Goal: Task Accomplishment & Management: Manage account settings

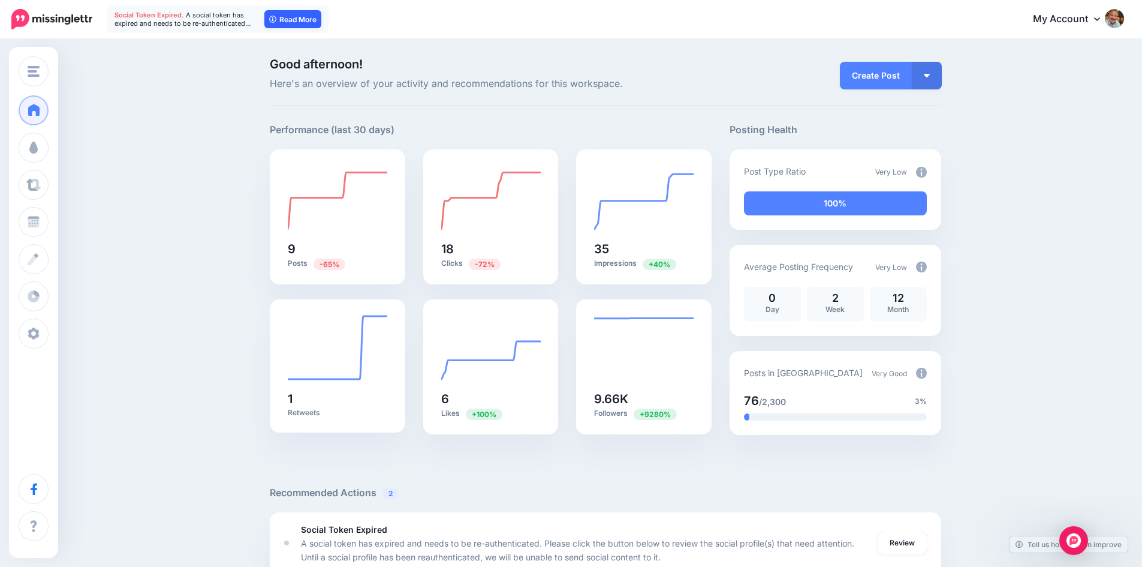
click at [302, 21] on link "Read More" at bounding box center [292, 19] width 57 height 18
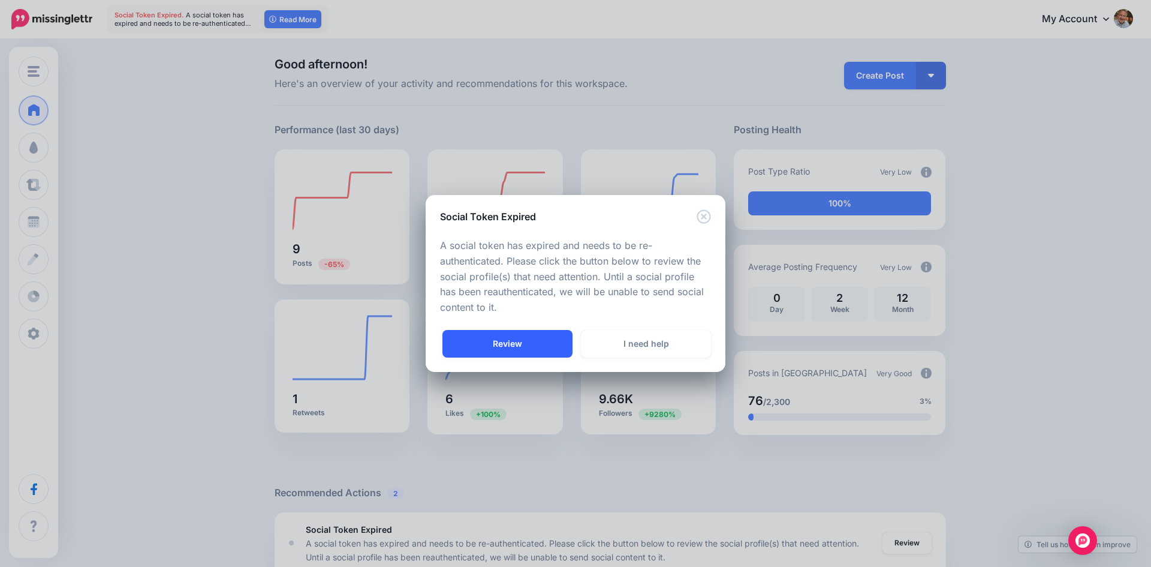
click at [512, 345] on link "Review" at bounding box center [507, 344] width 130 height 28
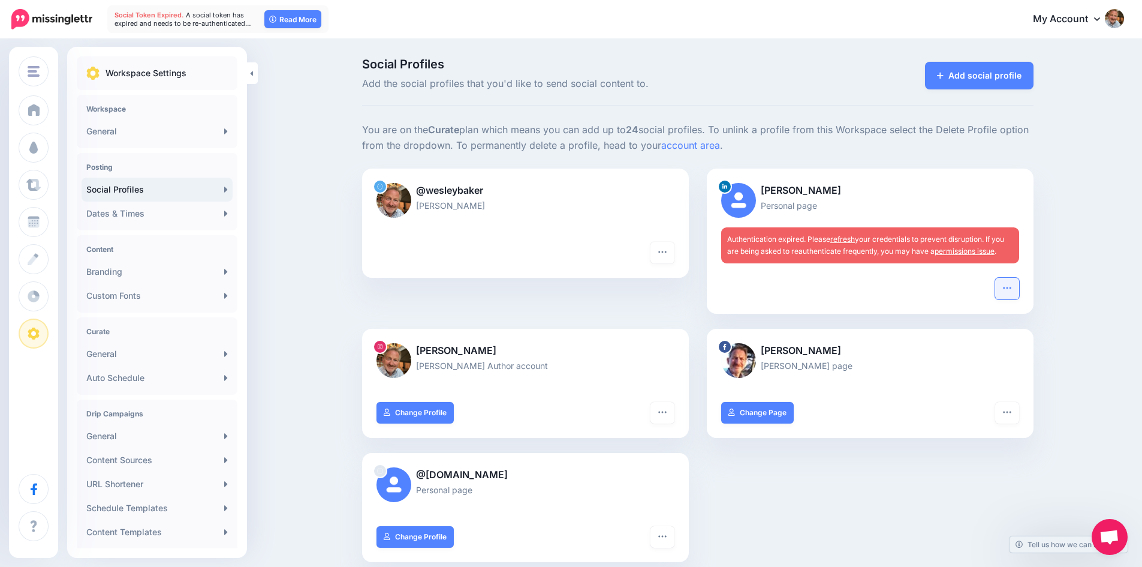
click at [1012, 289] on icon "button" at bounding box center [1007, 288] width 10 height 10
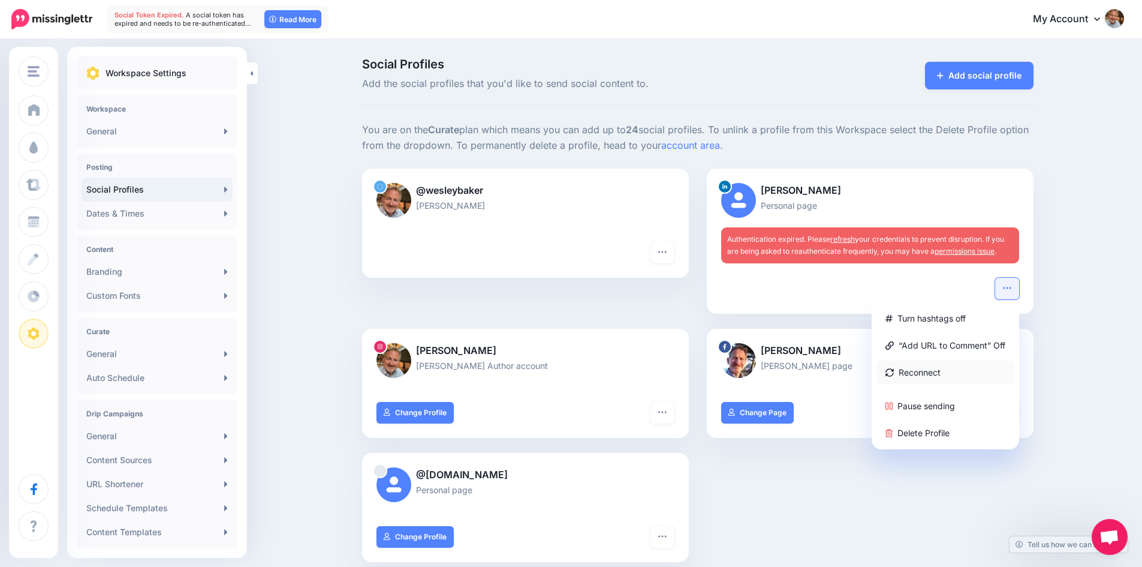
click at [945, 372] on link "Reconnect" at bounding box center [945, 371] width 138 height 23
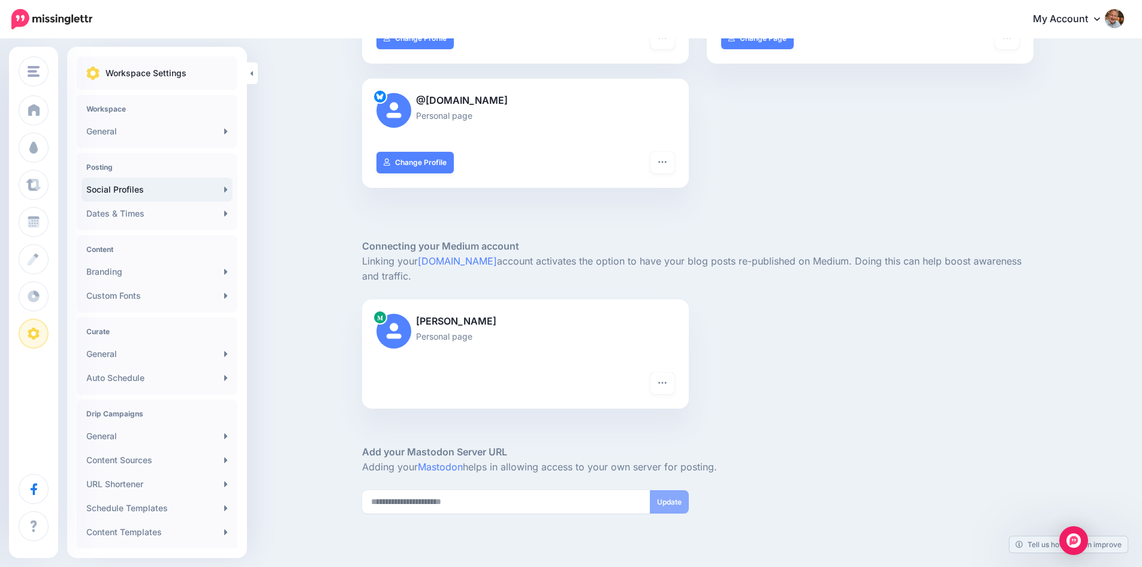
scroll to position [450, 0]
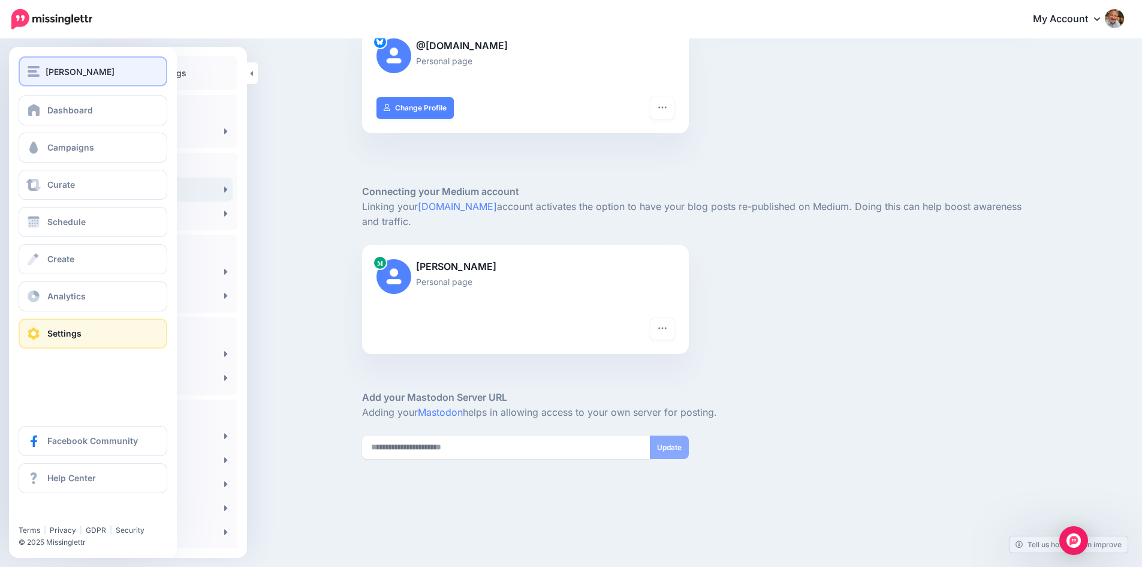
click at [28, 70] on img "button" at bounding box center [34, 71] width 12 height 11
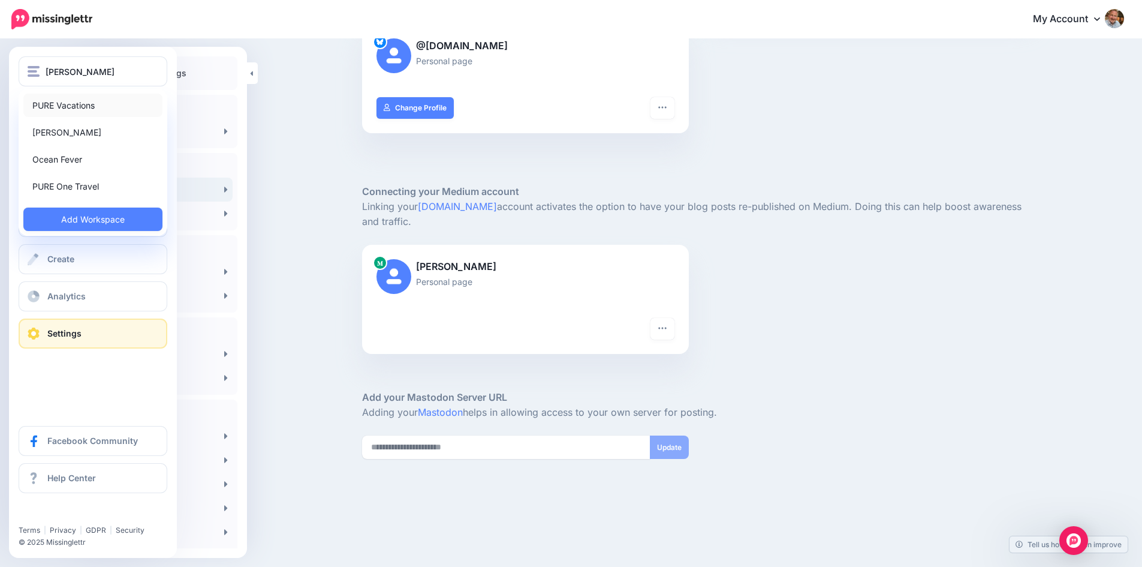
click at [44, 101] on link "PURE Vacations" at bounding box center [92, 105] width 139 height 23
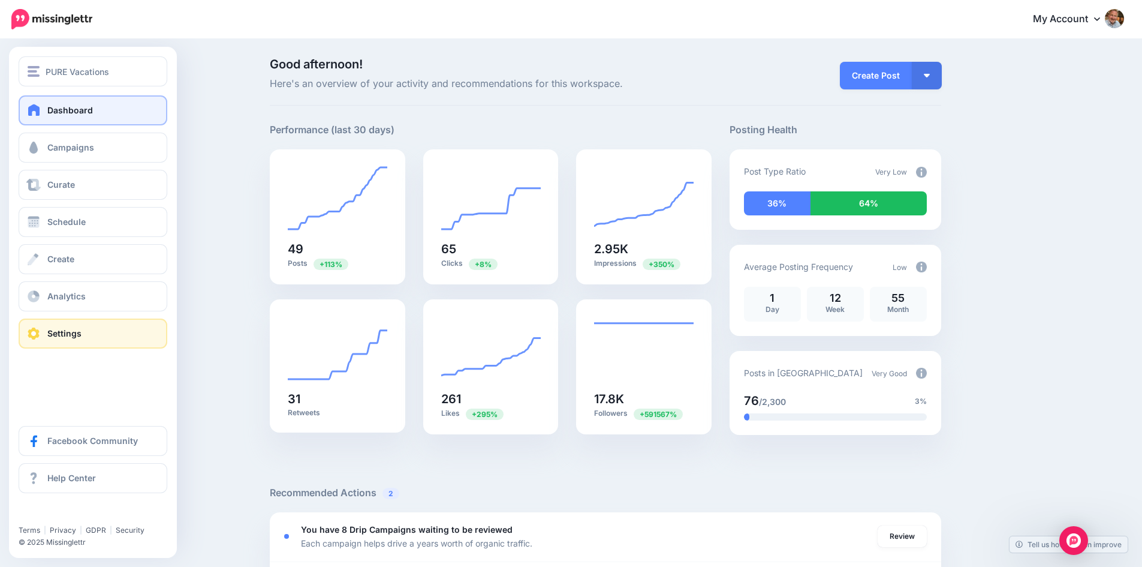
click at [108, 331] on link "Settings" at bounding box center [93, 333] width 149 height 30
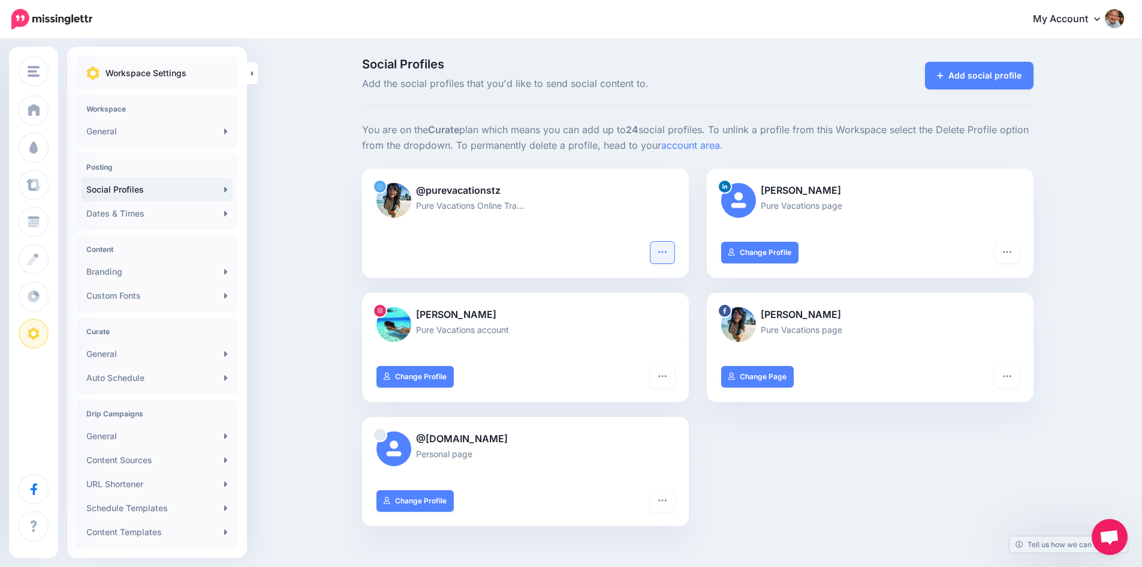
click at [662, 252] on icon "button" at bounding box center [663, 252] width 10 height 10
click at [629, 311] on link "Reconnect" at bounding box center [619, 308] width 98 height 23
click at [666, 252] on icon "button" at bounding box center [662, 252] width 8 height 2
click at [631, 311] on link "Reconnect" at bounding box center [619, 308] width 98 height 23
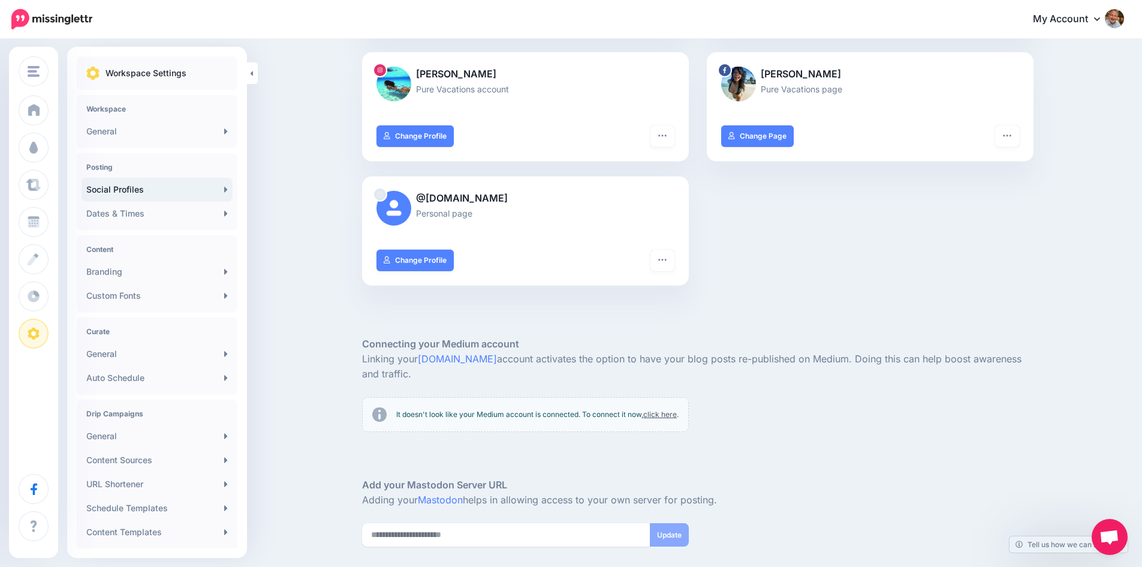
scroll to position [300, 0]
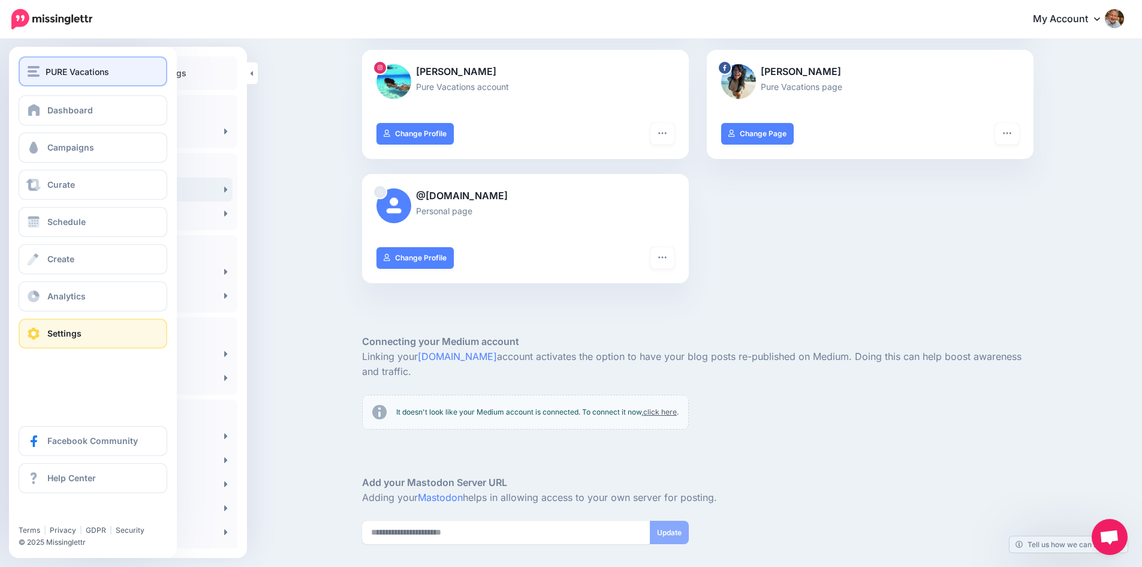
click at [31, 69] on img "button" at bounding box center [34, 71] width 12 height 11
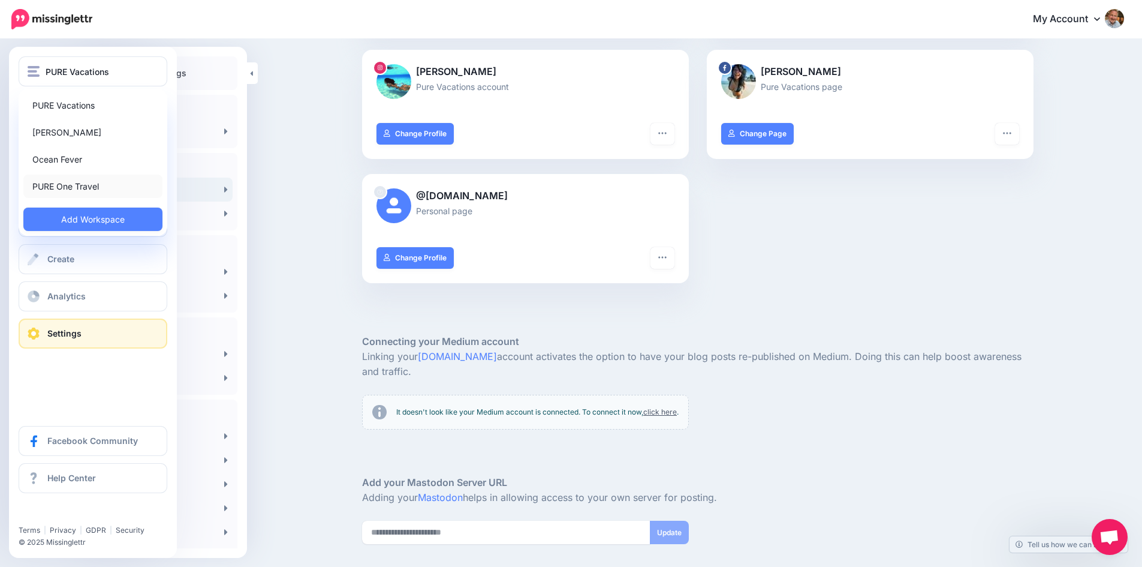
click at [81, 182] on link "PURE One Travel" at bounding box center [92, 185] width 139 height 23
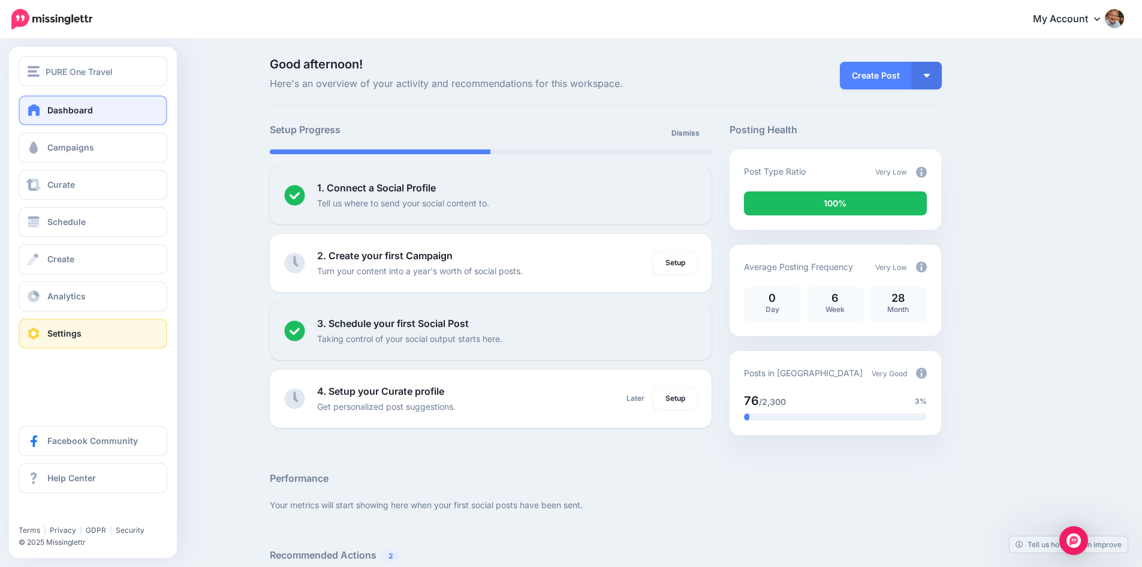
click at [35, 333] on span at bounding box center [34, 333] width 16 height 12
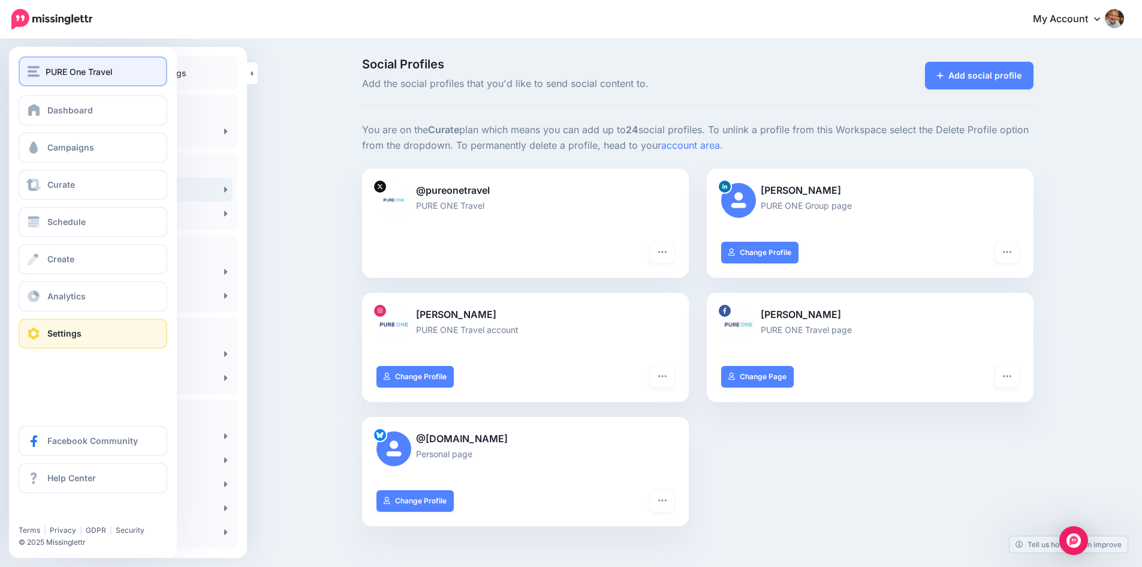
click at [29, 72] on img "button" at bounding box center [34, 71] width 12 height 11
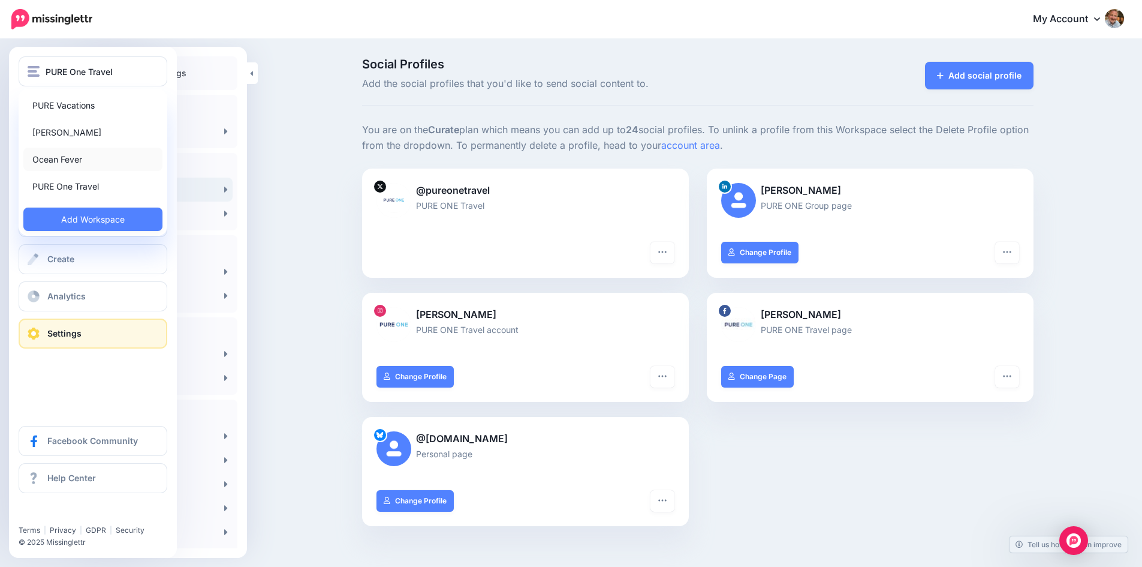
click at [57, 153] on link "Ocean Fever" at bounding box center [92, 158] width 139 height 23
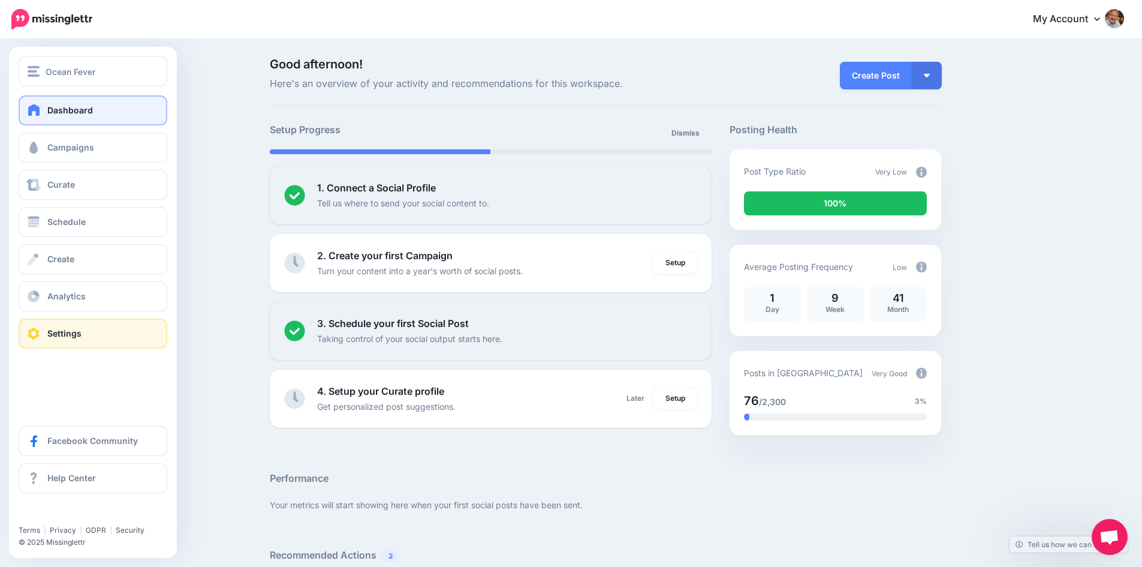
click at [35, 332] on span at bounding box center [34, 333] width 16 height 12
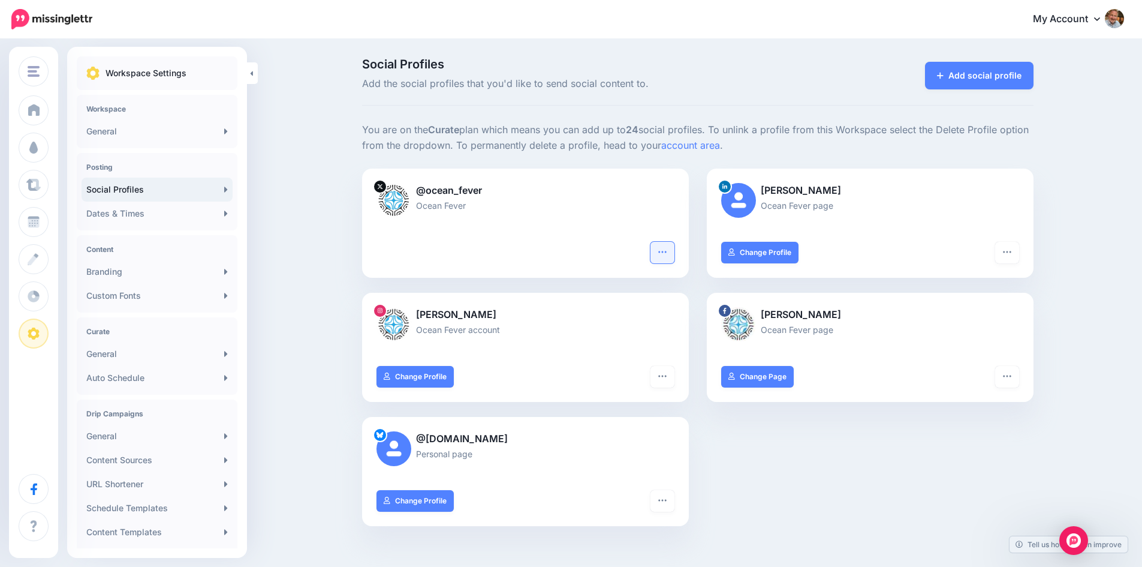
click at [667, 255] on icon "button" at bounding box center [663, 252] width 10 height 10
click at [439, 106] on div "Social Profiles Add the social profiles that you'd like to send social content …" at bounding box center [697, 467] width 689 height 818
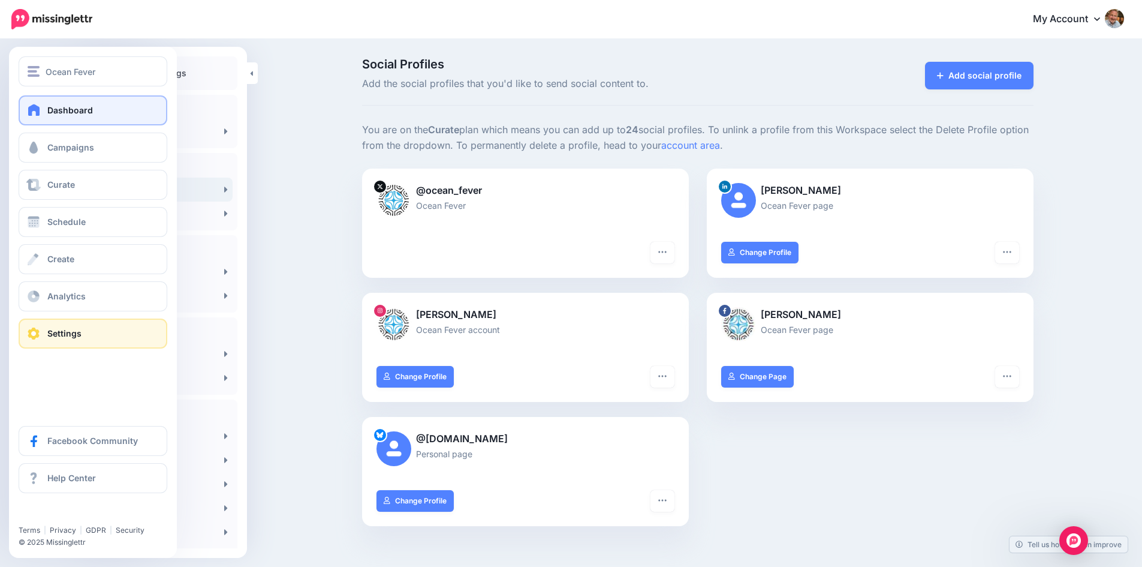
click at [39, 116] on link "Dashboard" at bounding box center [93, 110] width 149 height 30
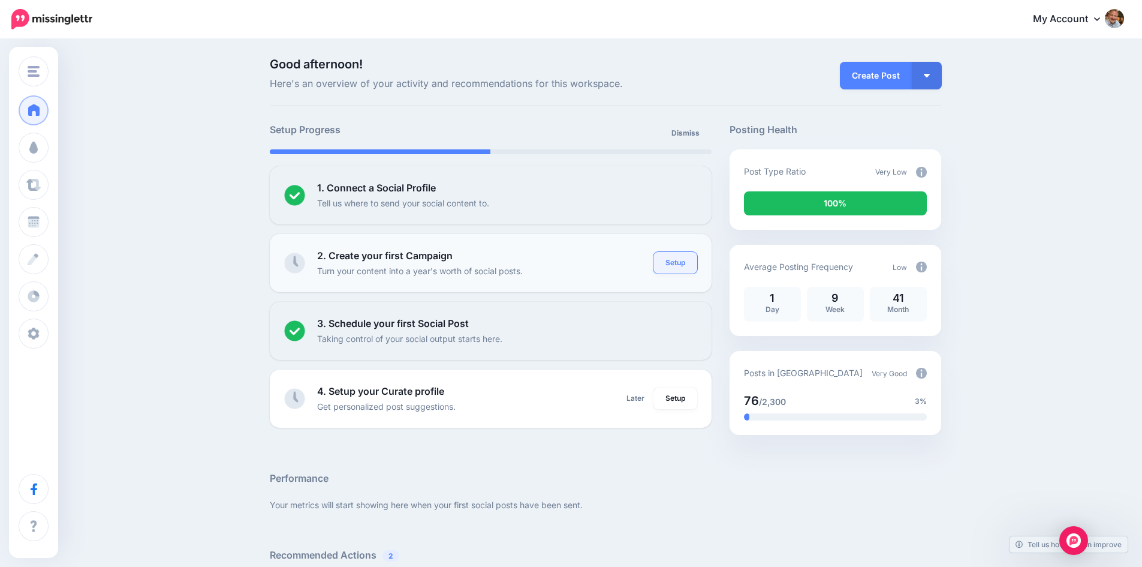
click at [674, 261] on link "Setup" at bounding box center [675, 263] width 44 height 22
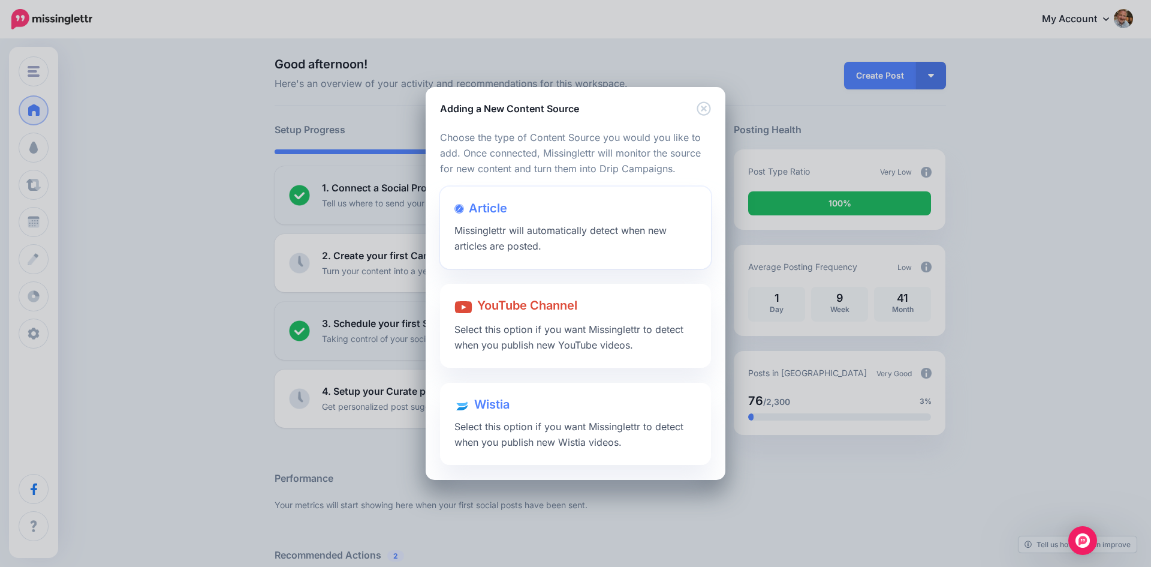
click at [538, 230] on span "Missinglettr will automatically detect when new articles are posted." at bounding box center [560, 238] width 212 height 28
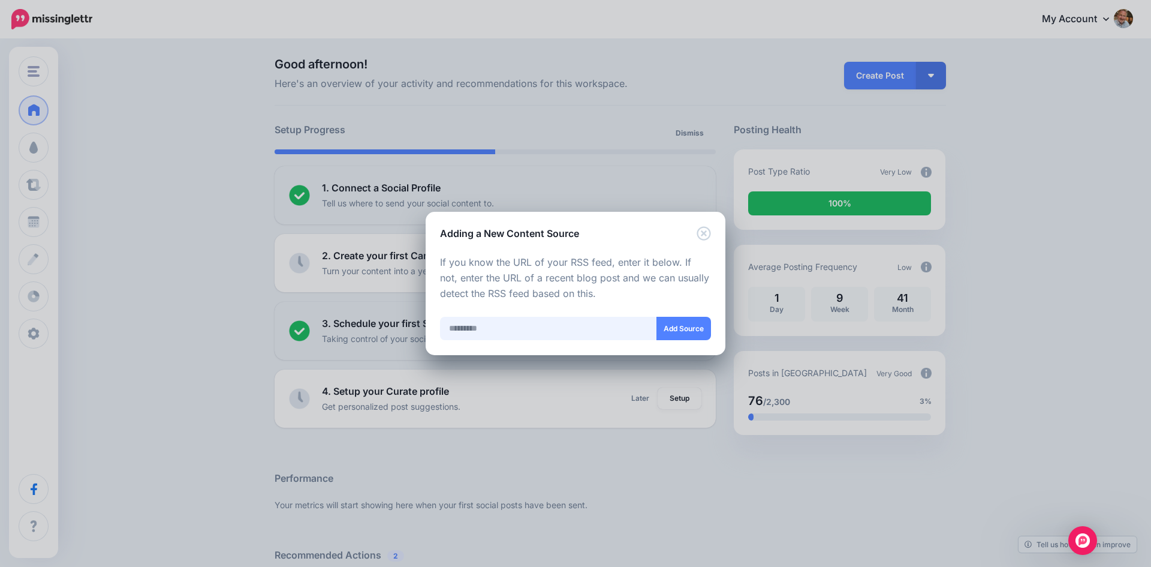
click at [517, 330] on input "text" at bounding box center [548, 328] width 217 height 23
paste input "**********"
type input "**********"
click at [670, 323] on button "Add Source" at bounding box center [683, 328] width 55 height 23
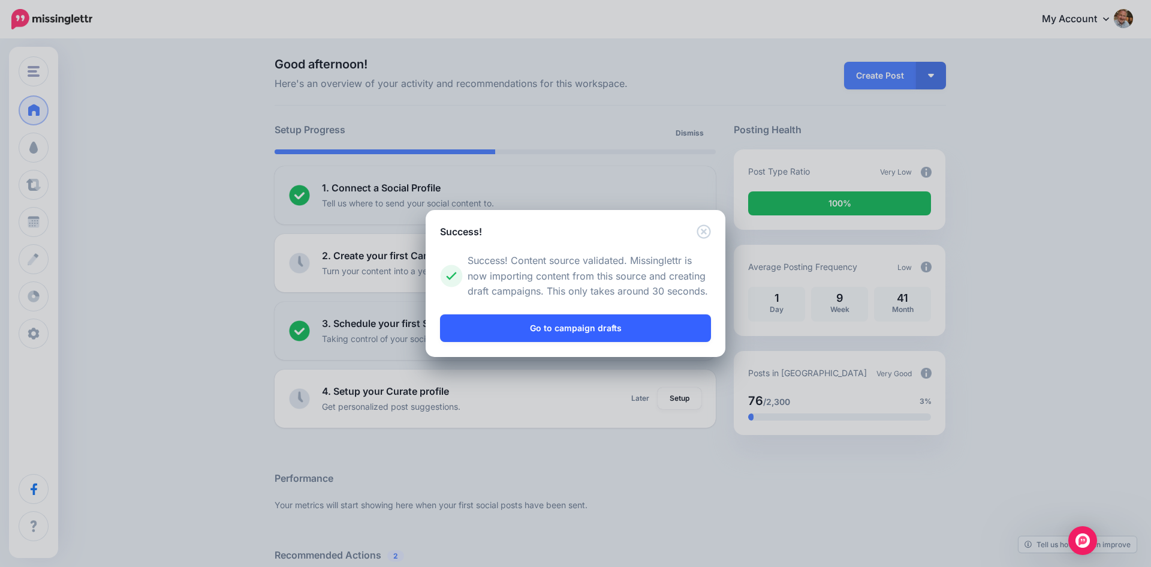
click at [628, 325] on link "Go to campaign drafts" at bounding box center [575, 328] width 271 height 28
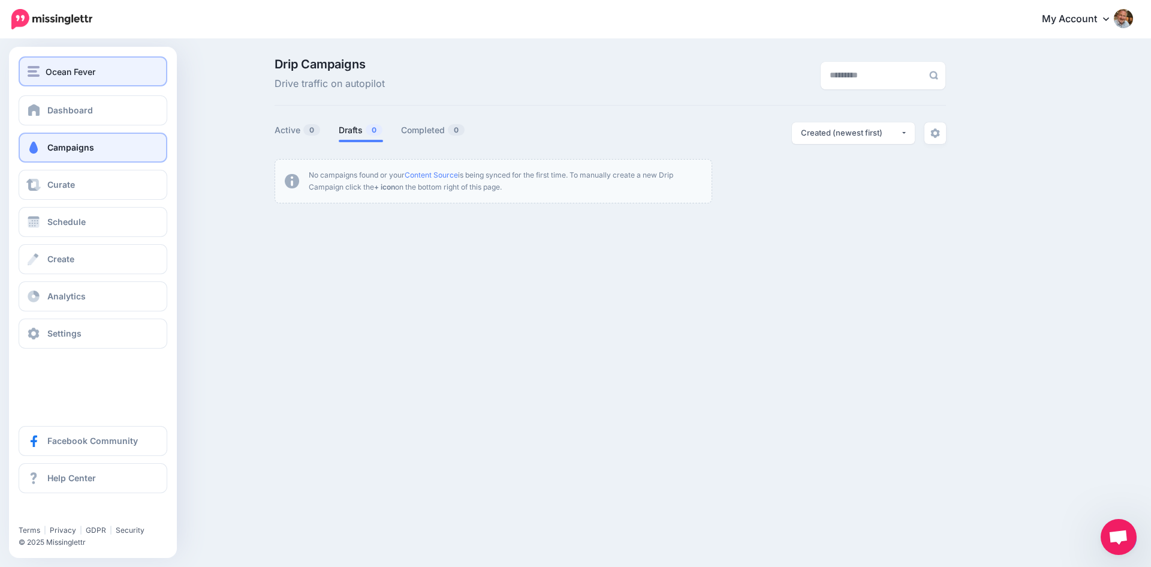
click at [31, 68] on img "button" at bounding box center [34, 71] width 12 height 11
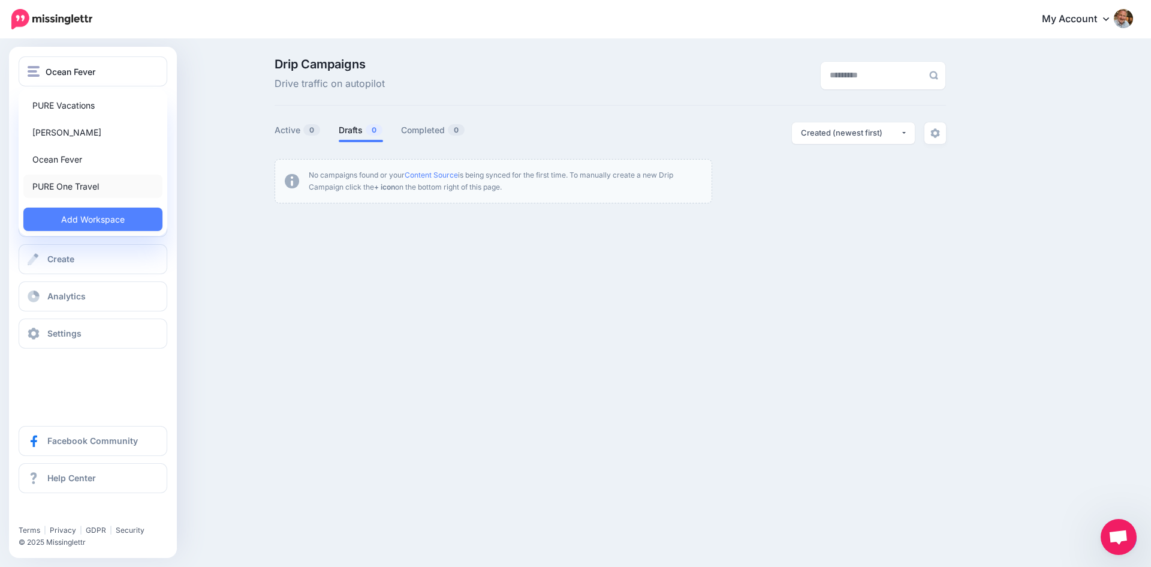
click at [64, 182] on link "PURE One Travel" at bounding box center [92, 185] width 139 height 23
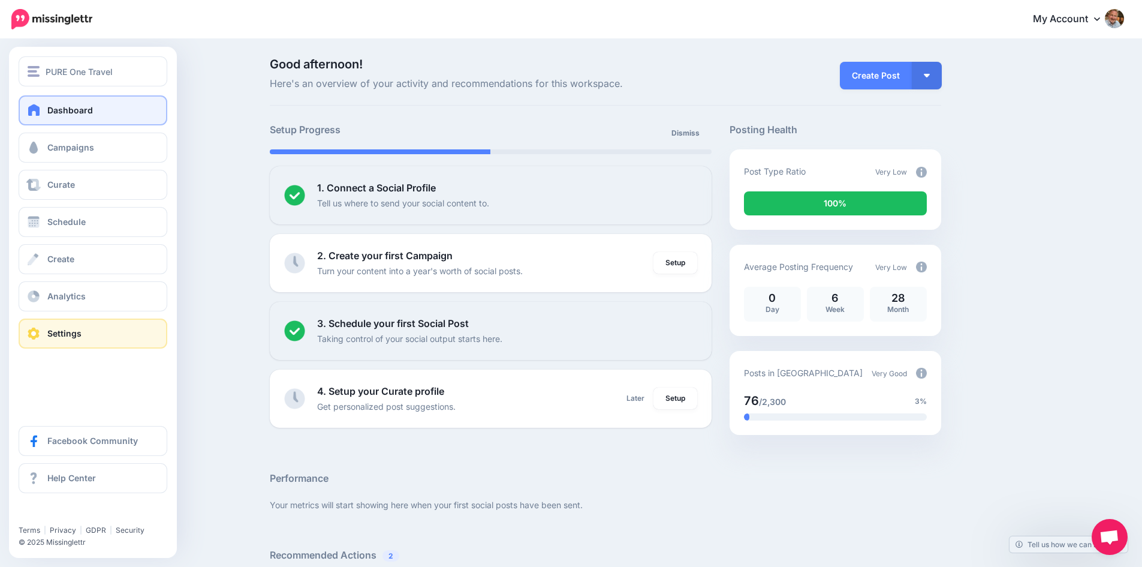
click at [39, 333] on span at bounding box center [34, 333] width 16 height 12
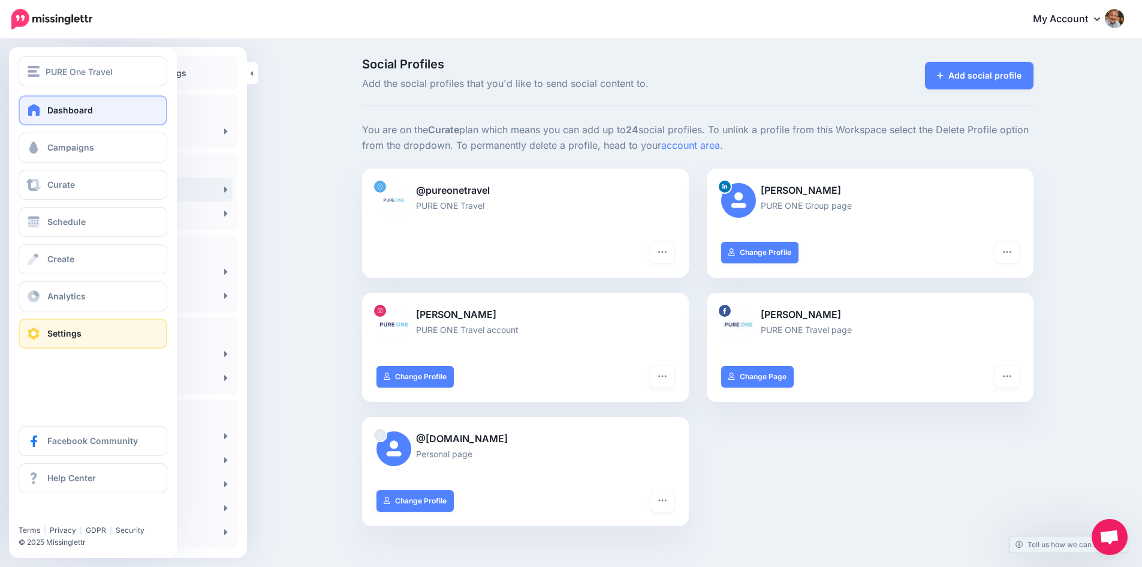
click at [33, 115] on span at bounding box center [34, 110] width 16 height 12
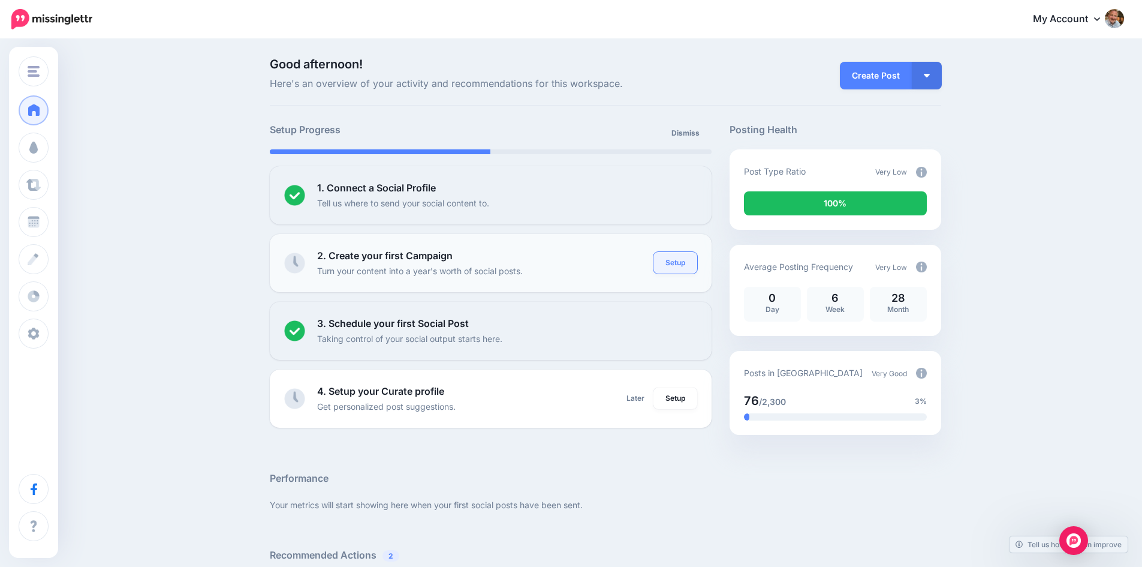
click at [680, 257] on link "Setup" at bounding box center [675, 263] width 44 height 22
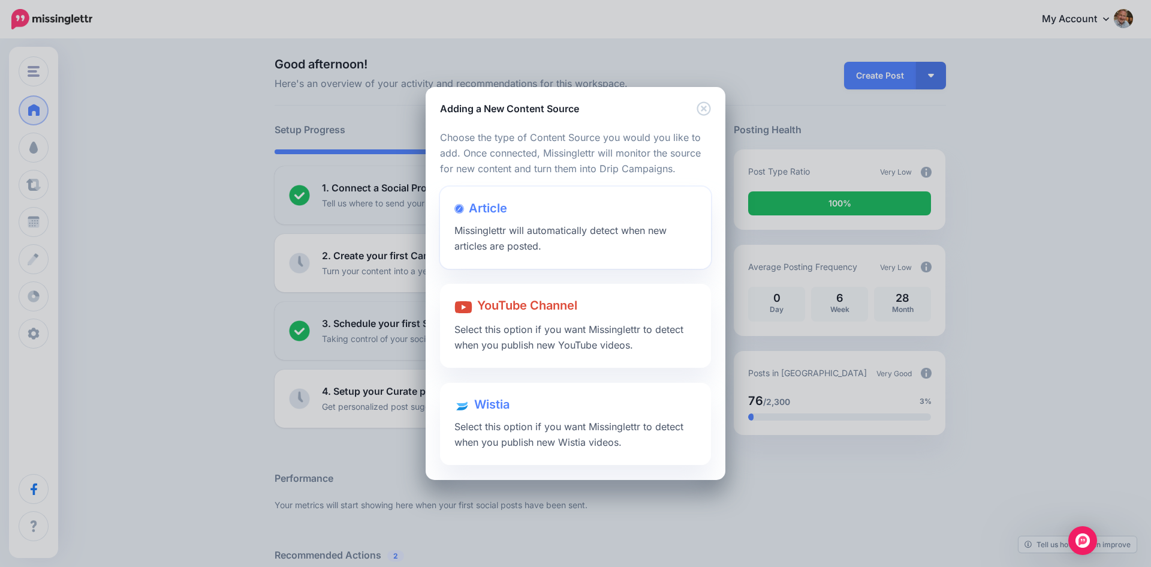
click at [521, 231] on span "Missinglettr will automatically detect when new articles are posted." at bounding box center [560, 238] width 212 height 28
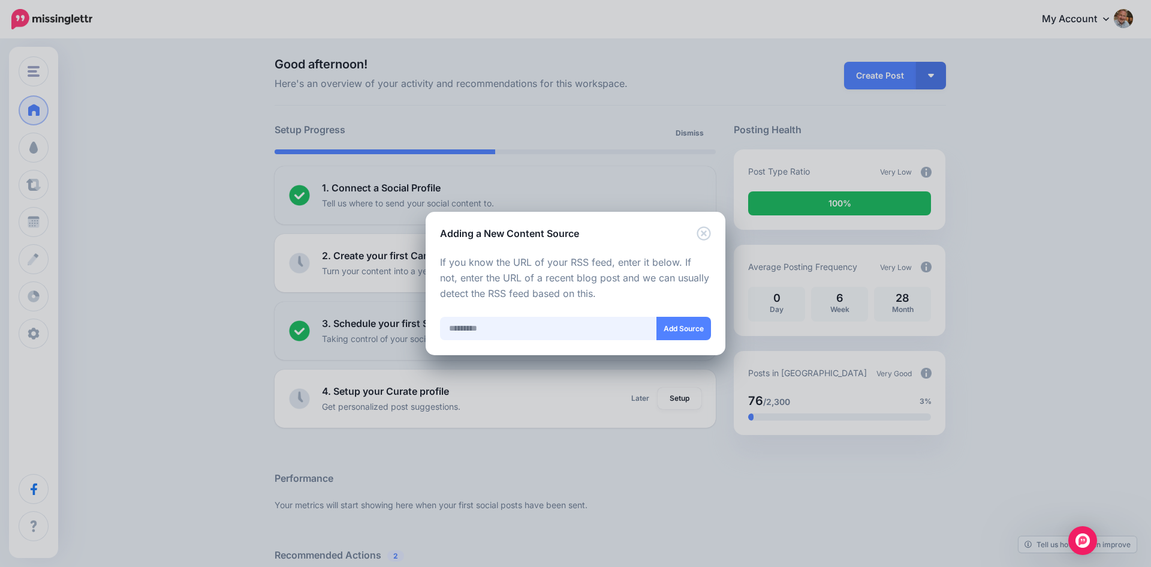
click at [564, 329] on input "text" at bounding box center [548, 328] width 217 height 23
paste input "**********"
type input "**********"
click at [675, 324] on button "Add Source" at bounding box center [683, 328] width 55 height 23
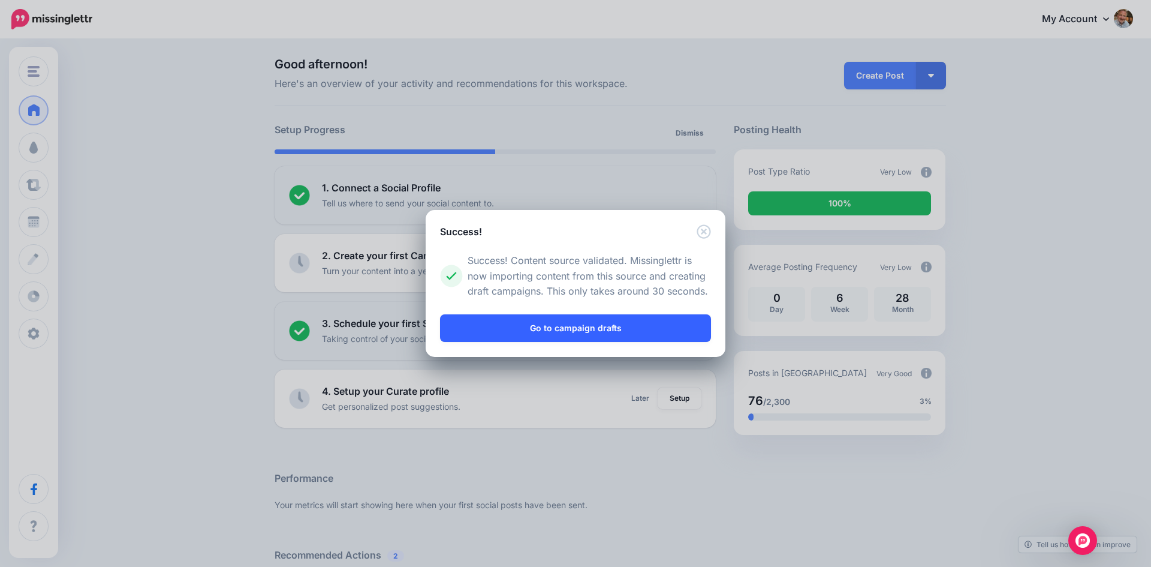
click at [579, 326] on link "Go to campaign drafts" at bounding box center [575, 328] width 271 height 28
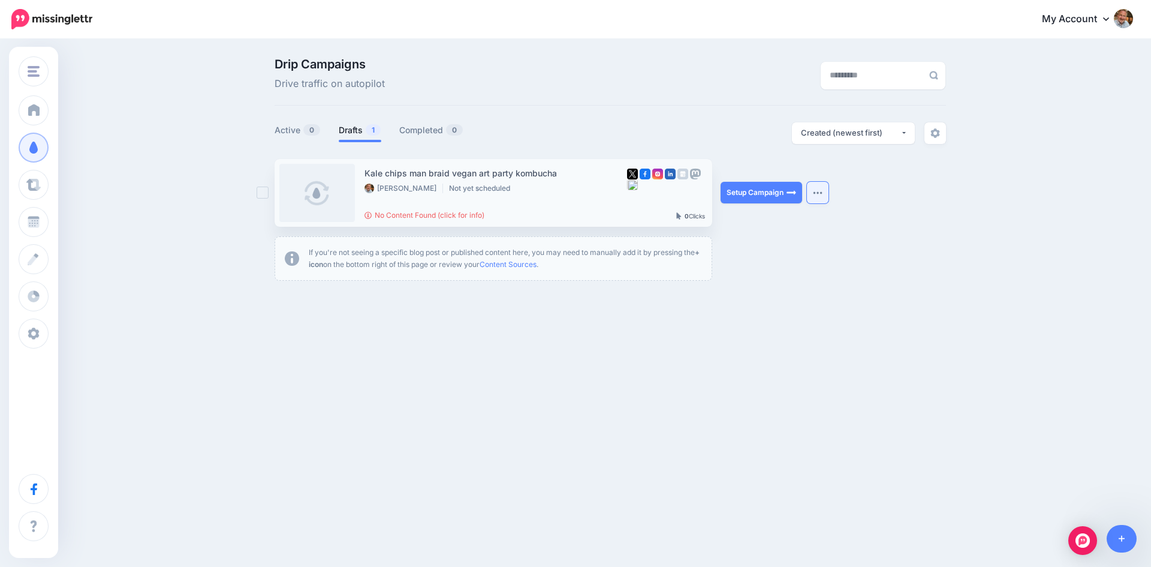
click at [820, 192] on img "button" at bounding box center [818, 193] width 10 height 4
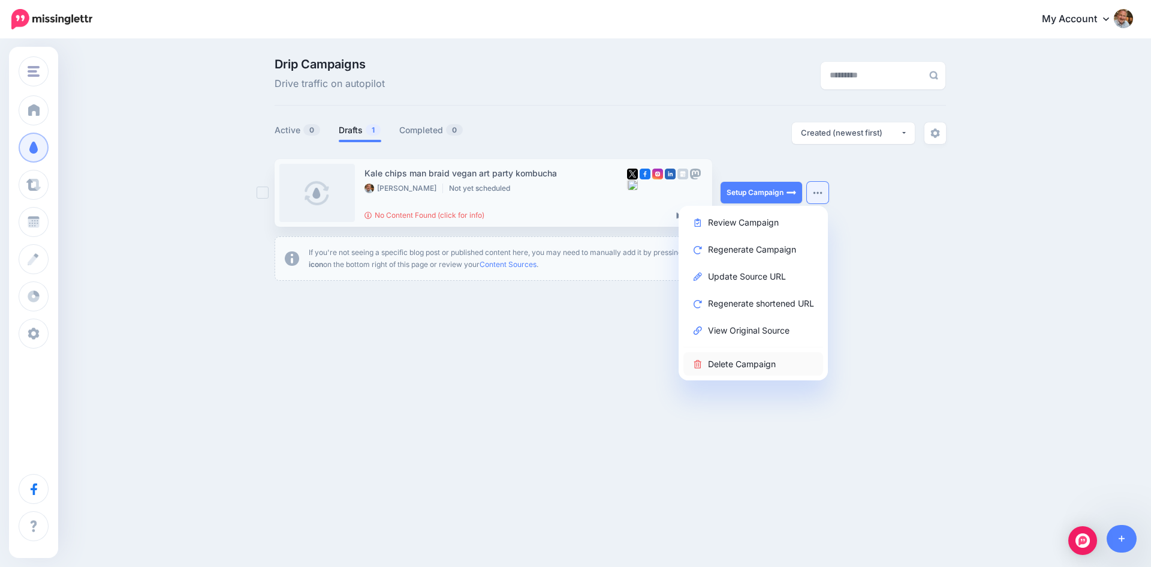
click at [755, 359] on link "Delete Campaign" at bounding box center [753, 363] width 140 height 23
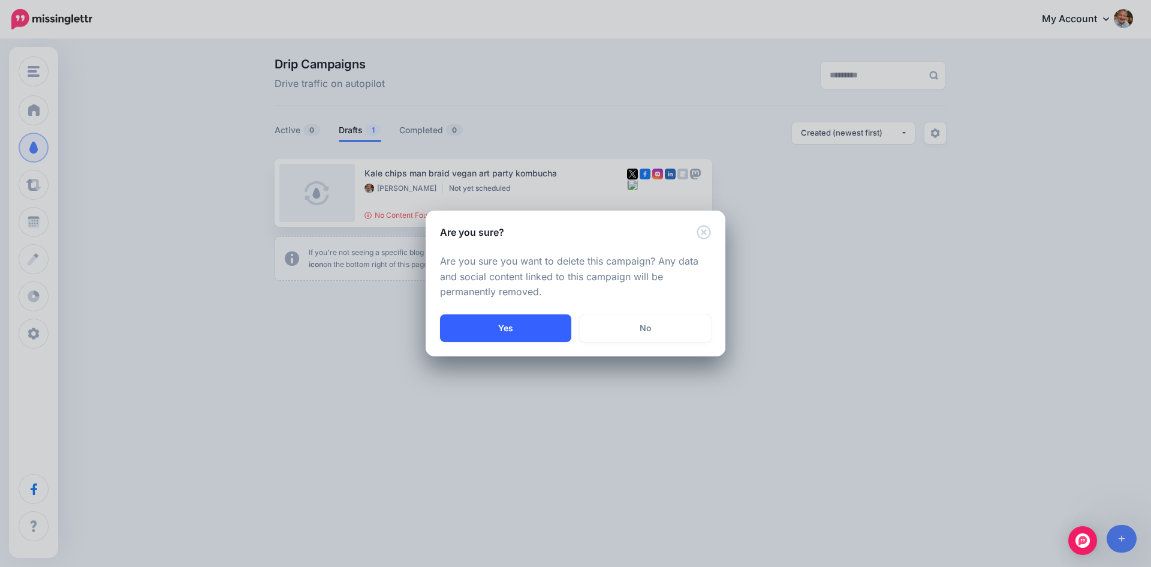
click at [532, 321] on button "Yes" at bounding box center [505, 328] width 131 height 28
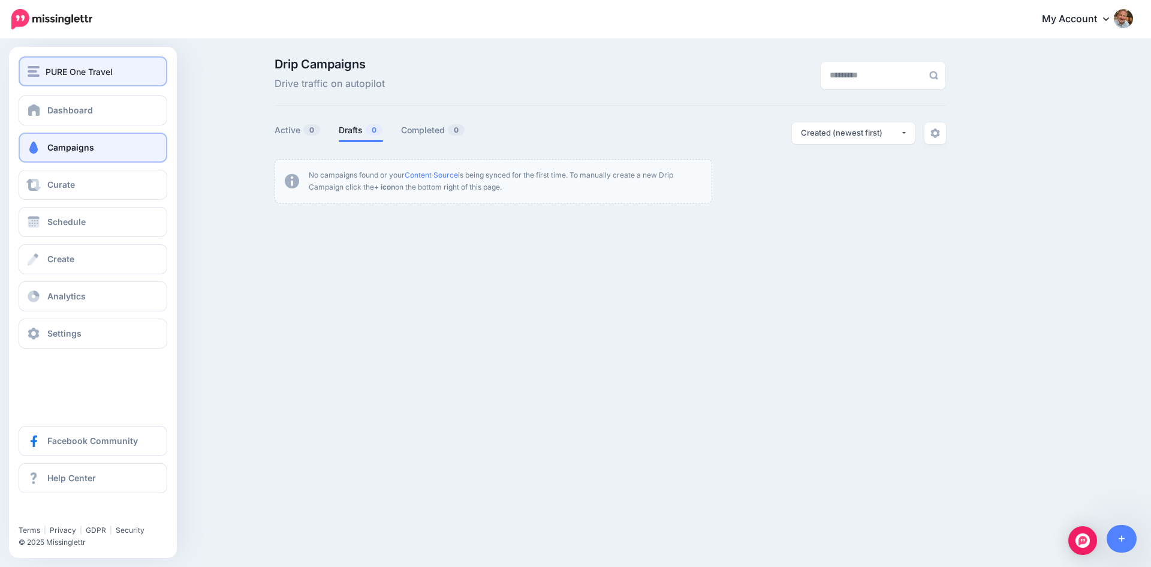
click at [34, 71] on img "button" at bounding box center [34, 71] width 12 height 11
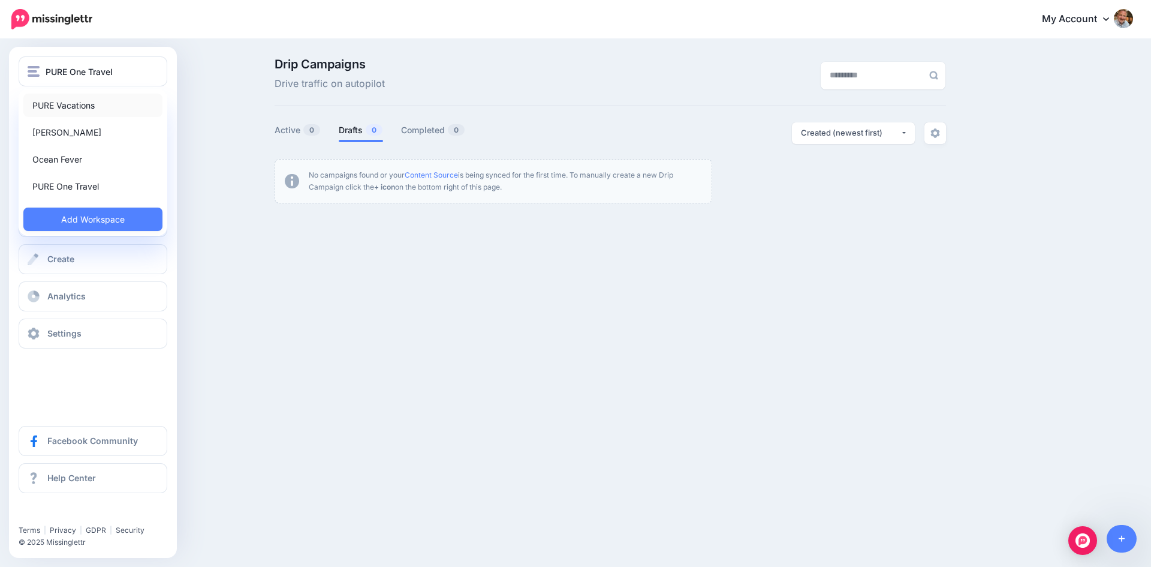
click at [49, 101] on link "PURE Vacations" at bounding box center [92, 105] width 139 height 23
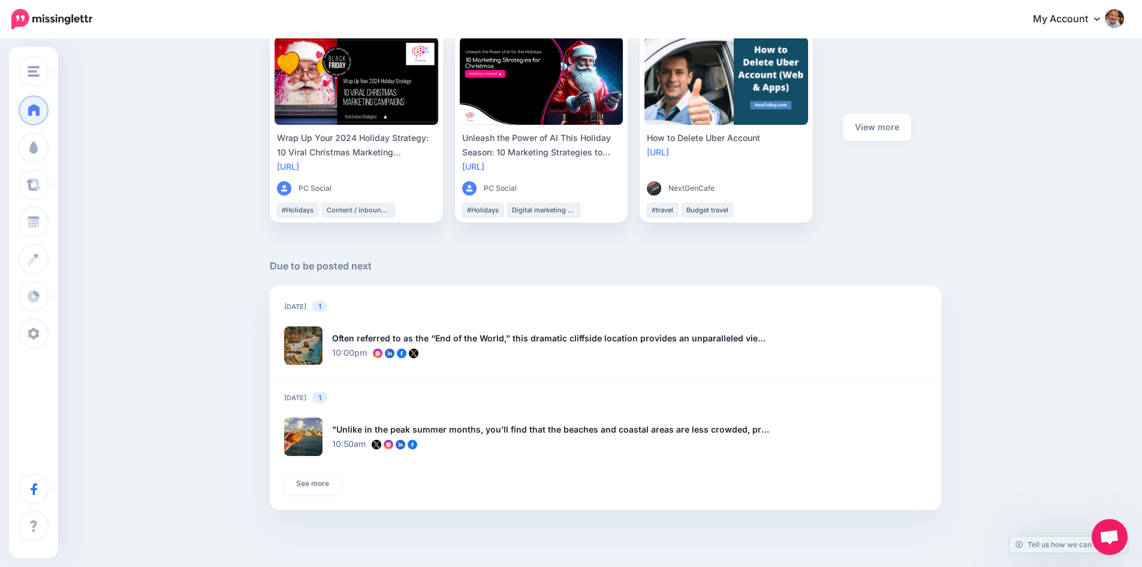
scroll to position [646, 0]
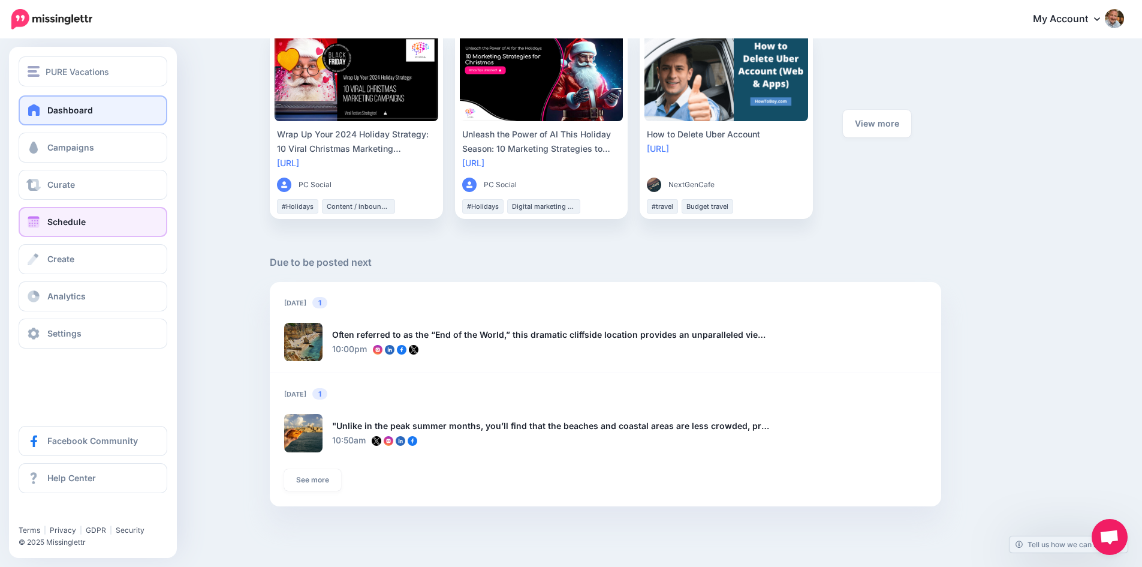
click at [36, 218] on span at bounding box center [34, 222] width 16 height 12
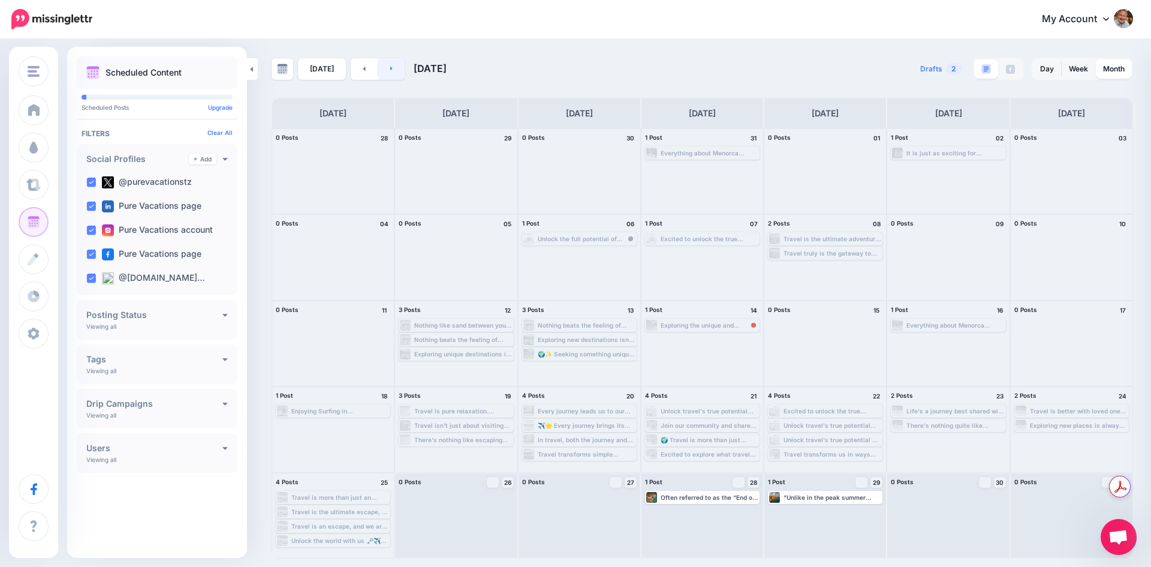
click at [391, 71] on link at bounding box center [391, 69] width 27 height 22
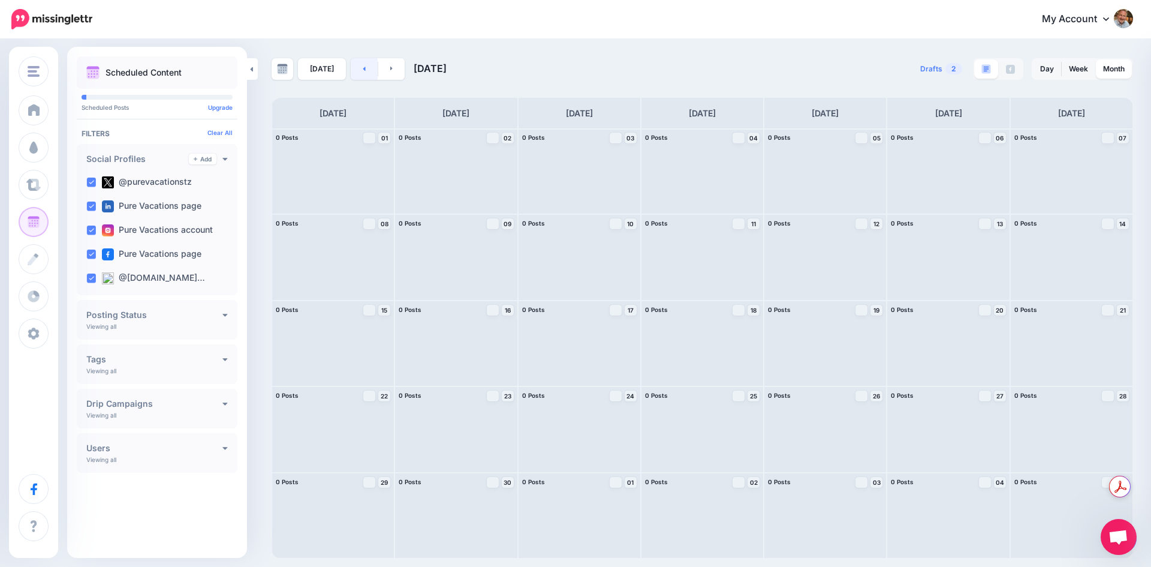
click at [363, 64] on link at bounding box center [364, 69] width 27 height 22
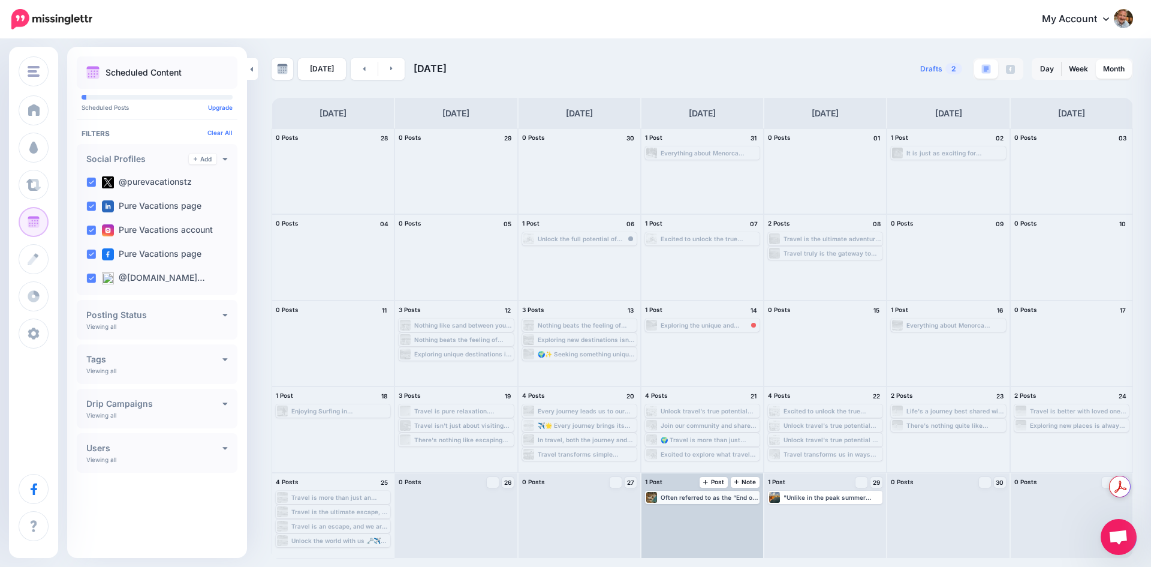
click at [696, 496] on div "Often referred to as the “End of the World,” this dramatic cliffside location p…" at bounding box center [710, 496] width 98 height 7
click at [692, 510] on span "Edit" at bounding box center [689, 511] width 10 height 6
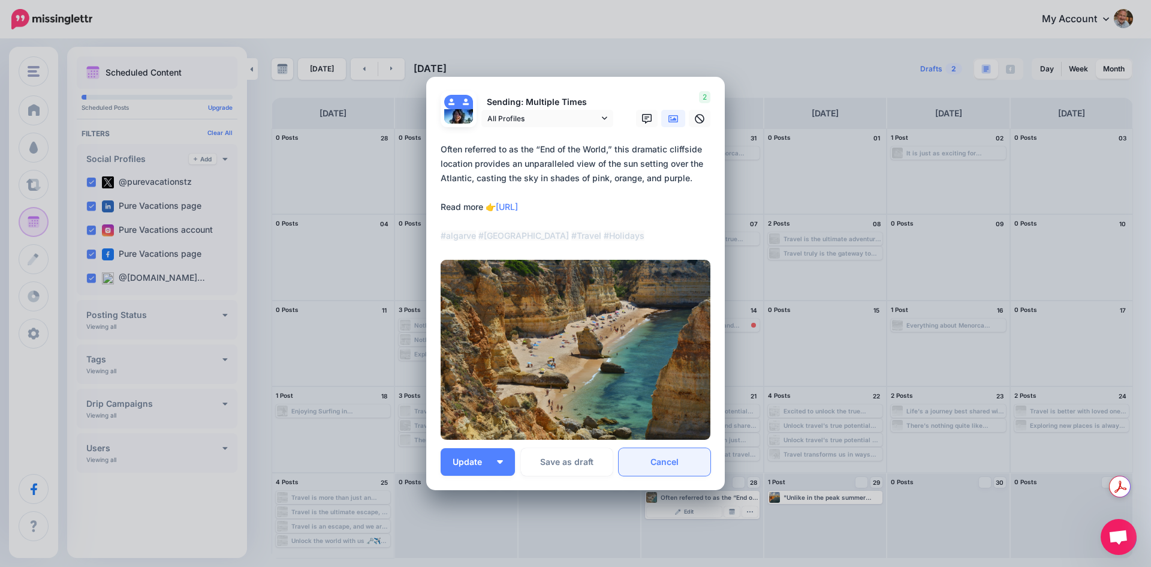
click at [677, 460] on link "Cancel" at bounding box center [665, 462] width 92 height 28
